Goal: Information Seeking & Learning: Understand process/instructions

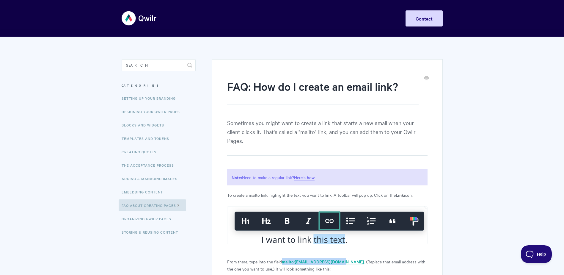
drag, startPoint x: 282, startPoint y: 251, endPoint x: 341, endPoint y: 249, distance: 58.9
click at [341, 258] on p "From there, type into the field mailto:[EMAIL_ADDRESS][DOMAIN_NAME] . (Replace …" at bounding box center [327, 265] width 200 height 14
copy p "mailto:[EMAIL_ADDRESS][DOMAIN_NAME]"
click at [160, 63] on input "Search" at bounding box center [159, 65] width 74 height 12
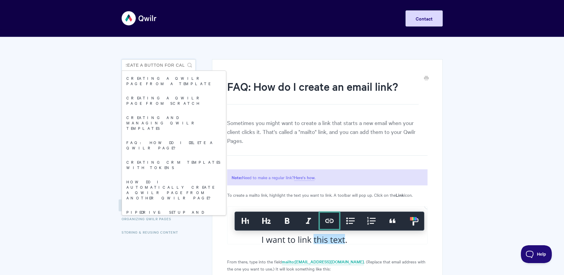
scroll to position [0, 8]
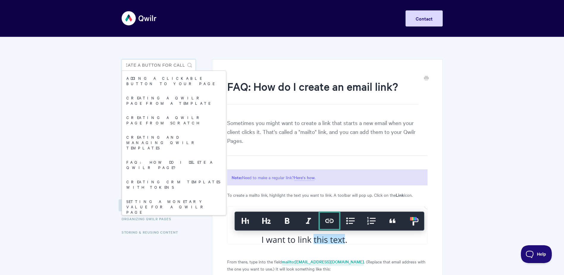
type input "create a button for call"
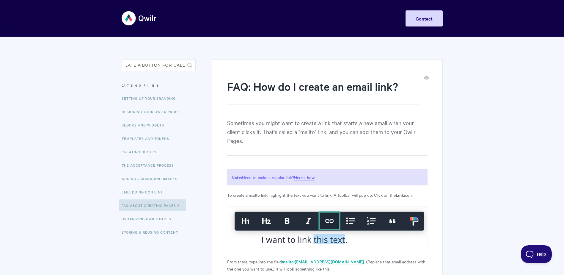
scroll to position [0, 0]
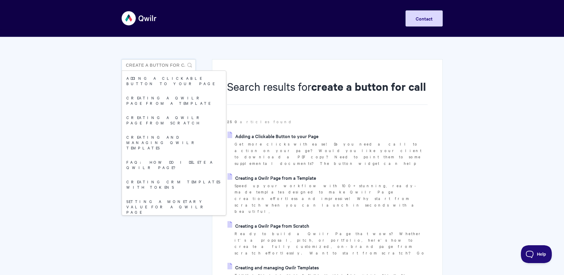
scroll to position [0, 8]
drag, startPoint x: 170, startPoint y: 67, endPoint x: 204, endPoint y: 64, distance: 34.0
type input "create a button phone number"
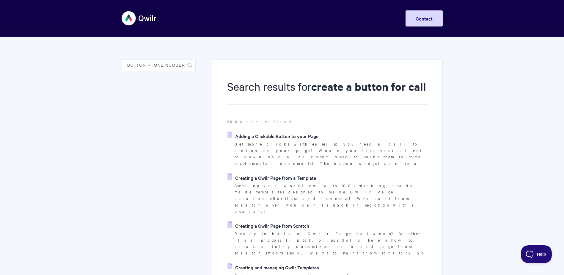
scroll to position [0, 0]
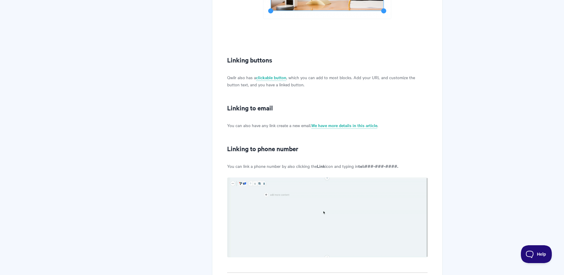
scroll to position [505, 0]
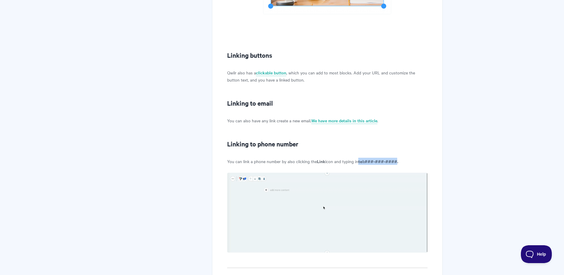
drag, startPoint x: 361, startPoint y: 161, endPoint x: 398, endPoint y: 161, distance: 36.9
click at [398, 161] on b "tel:###-###-####." at bounding box center [378, 161] width 40 height 6
copy b "tel:###-###-####"
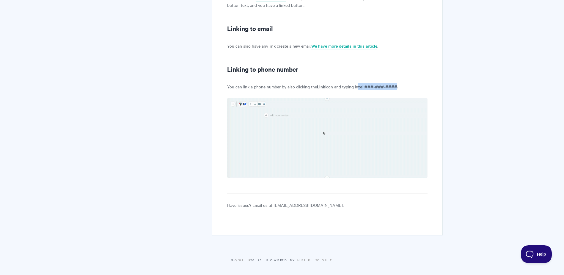
scroll to position [583, 0]
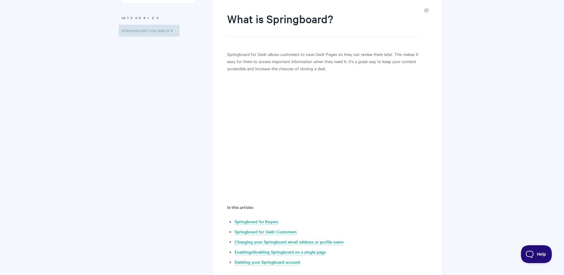
scroll to position [149, 0]
